Goal: Check status: Check status

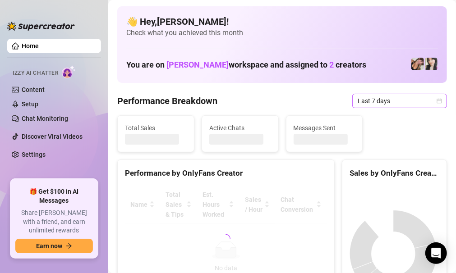
click at [396, 106] on span "Last 7 days" at bounding box center [400, 101] width 84 height 14
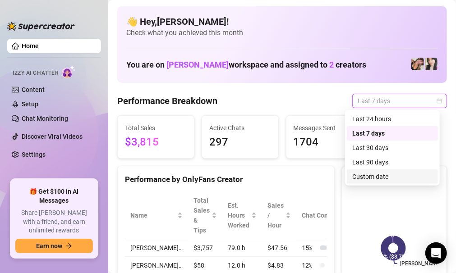
click at [411, 173] on div "Custom date" at bounding box center [392, 177] width 80 height 10
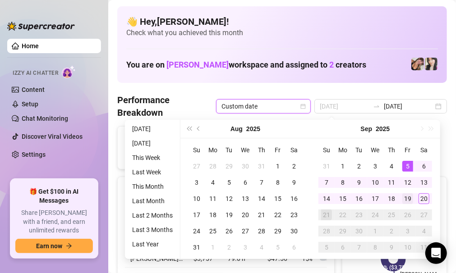
type input "[DATE]"
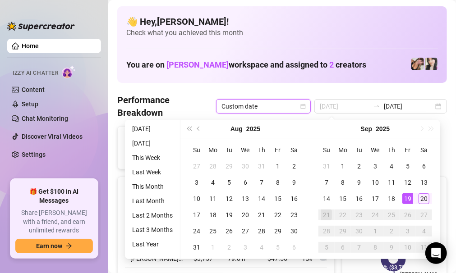
click at [407, 199] on div "19" at bounding box center [407, 199] width 11 height 11
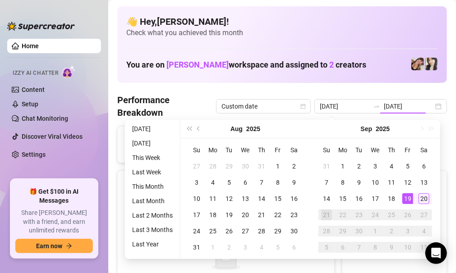
type input "[DATE]"
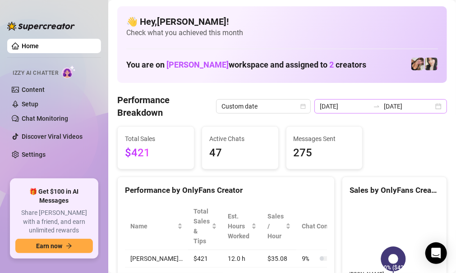
click at [436, 108] on div "[DATE] [DATE]" at bounding box center [380, 106] width 133 height 14
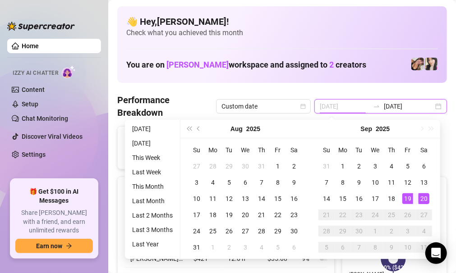
type input "[DATE]"
click at [427, 194] on div "20" at bounding box center [424, 199] width 11 height 11
click at [427, 193] on div "Sales by OnlyFans Creator [PERSON_NAME]… 100% ($421)" at bounding box center [394, 250] width 105 height 147
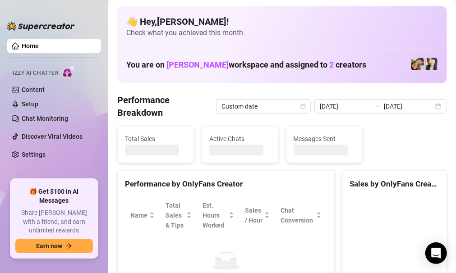
type input "[DATE]"
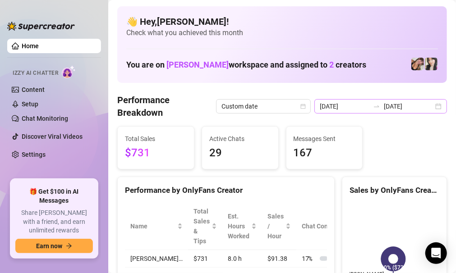
click at [427, 104] on div "[DATE] [DATE]" at bounding box center [380, 106] width 133 height 14
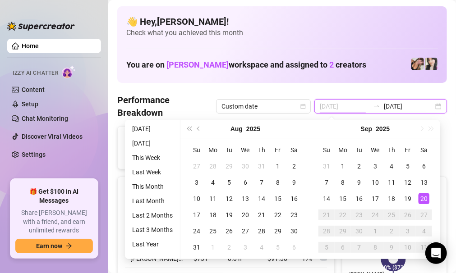
type input "[DATE]"
click at [424, 198] on div "20" at bounding box center [424, 199] width 11 height 11
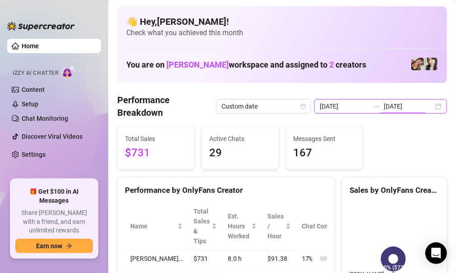
click at [394, 105] on input "[DATE]" at bounding box center [409, 106] width 50 height 10
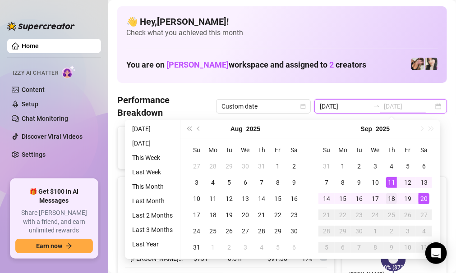
type input "[DATE]"
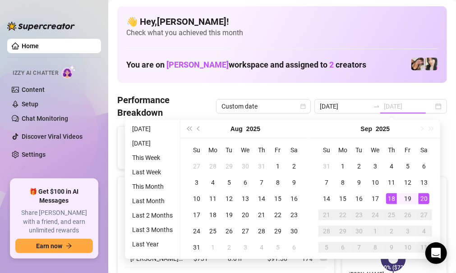
click at [391, 194] on div "18" at bounding box center [391, 199] width 11 height 11
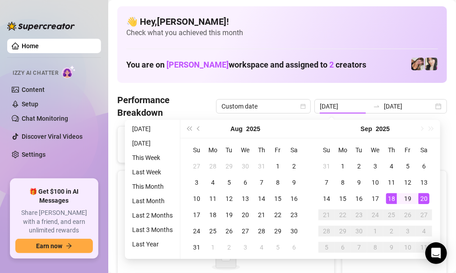
type input "[DATE]"
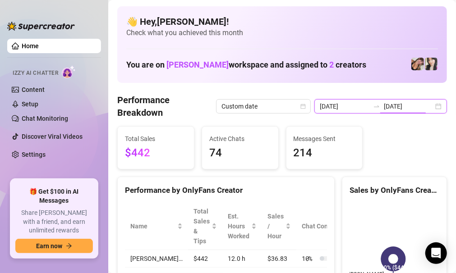
click at [398, 106] on input "[DATE]" at bounding box center [409, 106] width 50 height 10
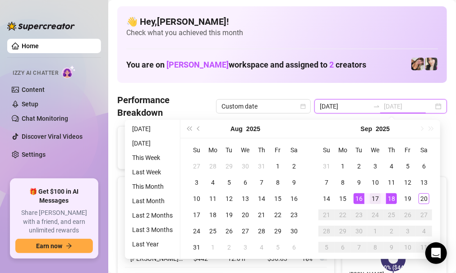
type input "[DATE]"
click at [372, 198] on div "17" at bounding box center [375, 199] width 11 height 11
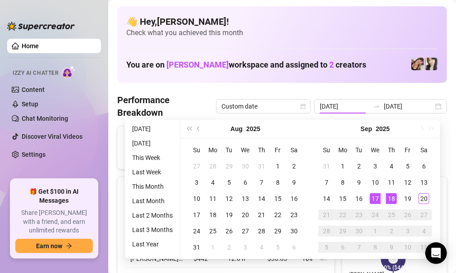
type input "[DATE]"
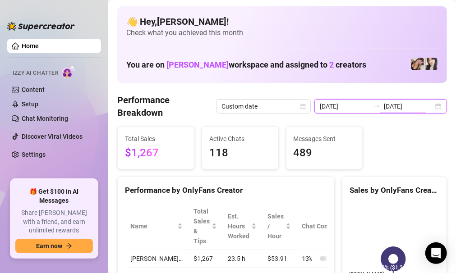
click at [384, 109] on input "[DATE]" at bounding box center [409, 106] width 50 height 10
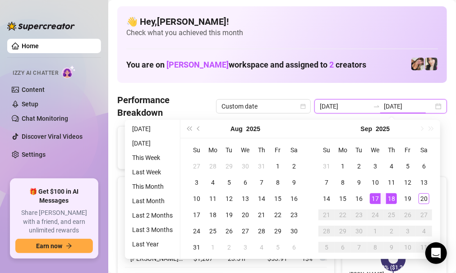
type input "[DATE]"
click at [376, 203] on div "17" at bounding box center [375, 199] width 11 height 11
type input "[DATE]"
click at [378, 198] on div "17" at bounding box center [375, 199] width 11 height 11
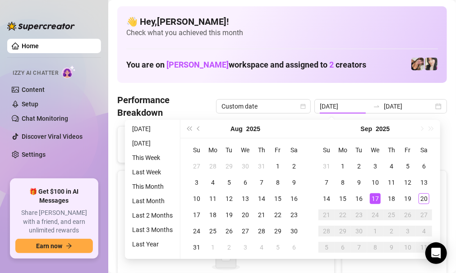
type input "[DATE]"
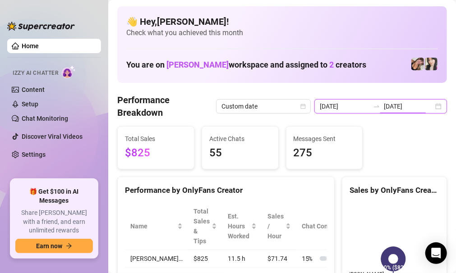
click at [397, 107] on input "[DATE]" at bounding box center [409, 106] width 50 height 10
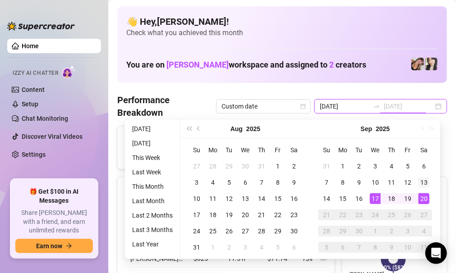
type input "[DATE]"
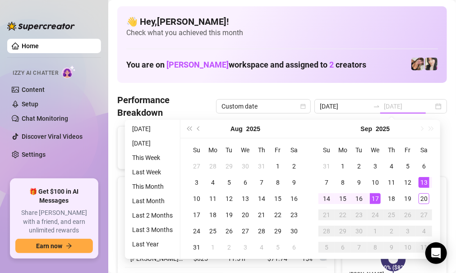
click at [423, 185] on div "13" at bounding box center [424, 182] width 11 height 11
type input "[DATE]"
click at [375, 199] on div "17" at bounding box center [375, 199] width 11 height 11
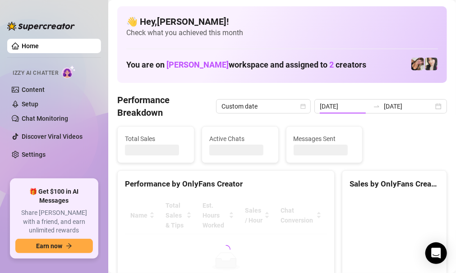
type input "[DATE]"
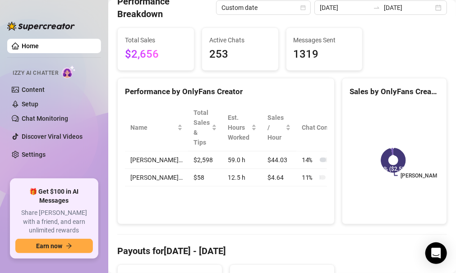
scroll to position [96, 0]
